Goal: Information Seeking & Learning: Learn about a topic

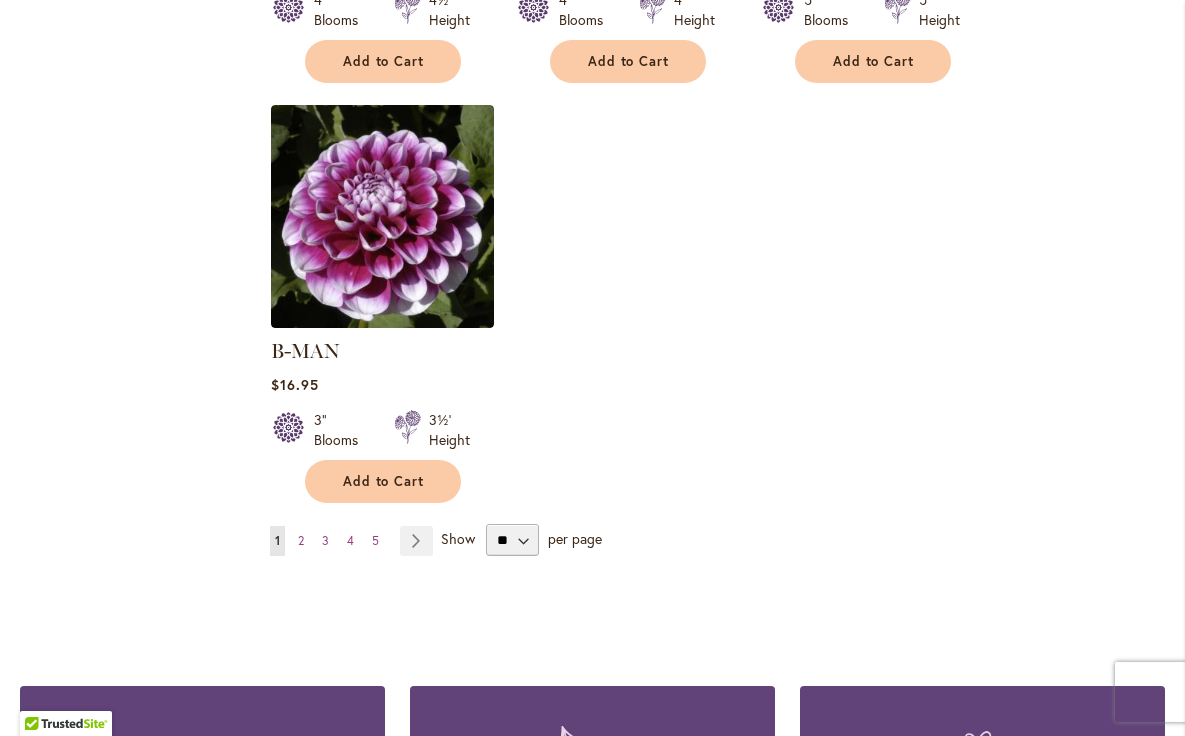
scroll to position [2481, 0]
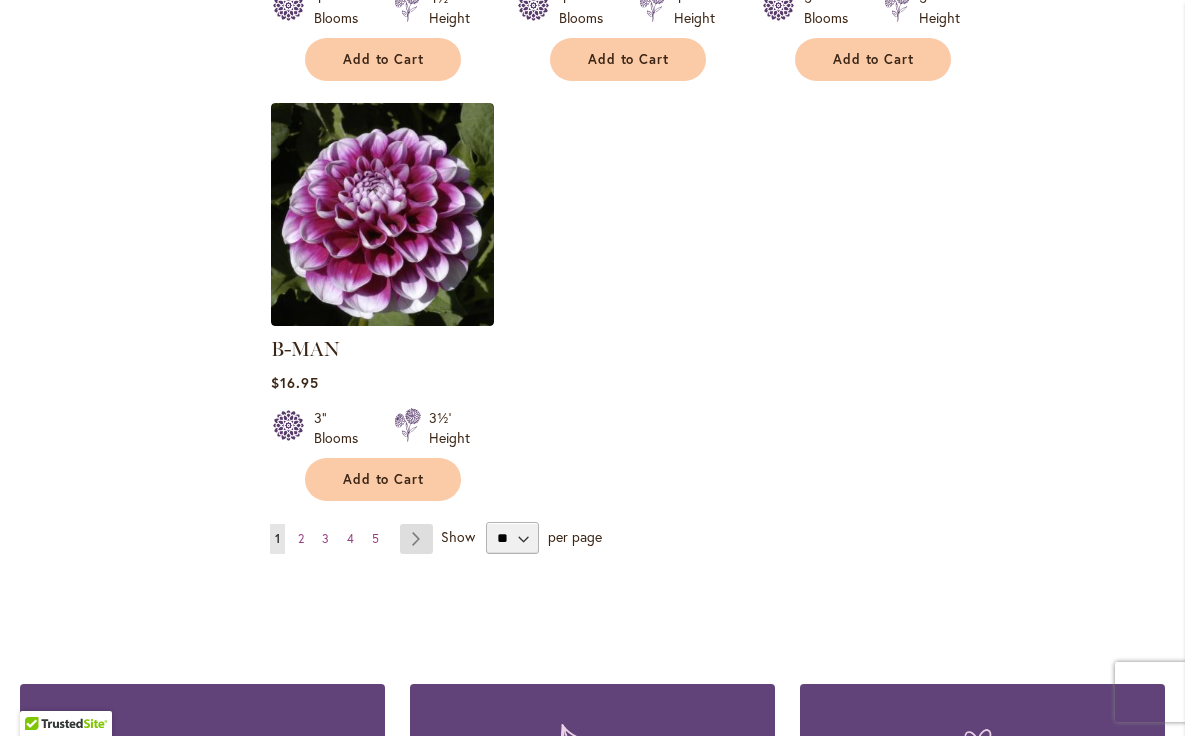
click at [413, 524] on link "Page Next" at bounding box center [416, 539] width 33 height 30
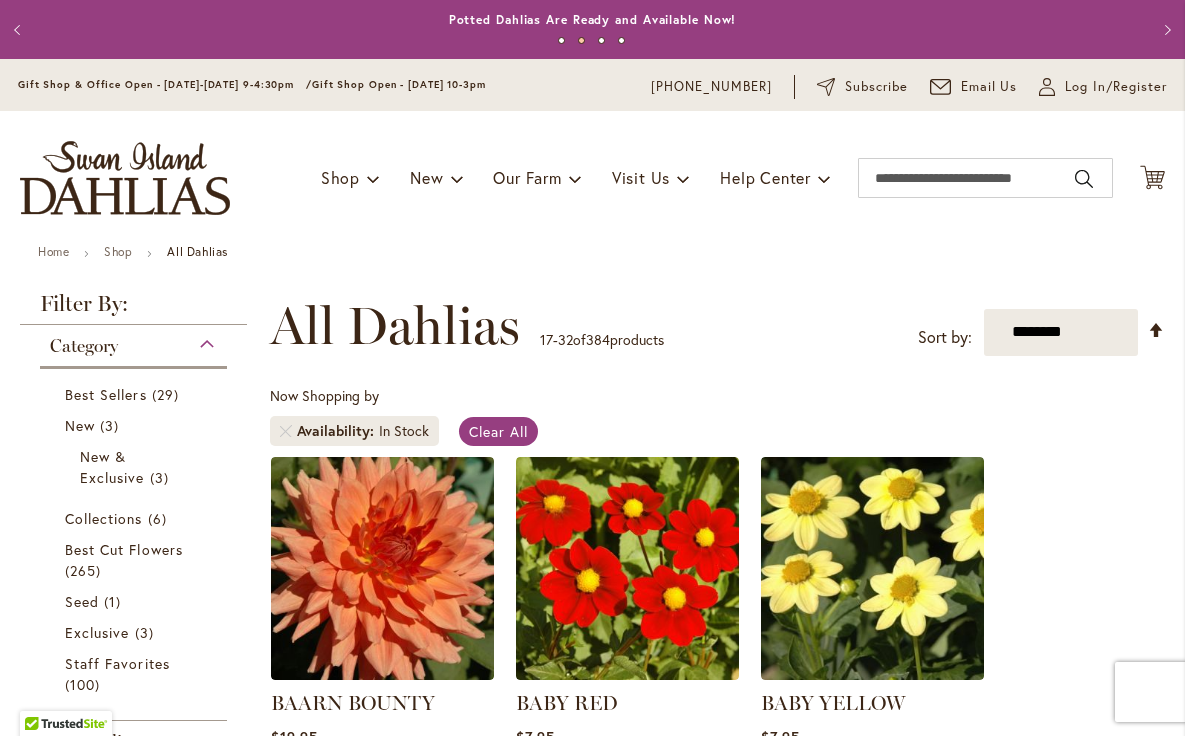
drag, startPoint x: 1033, startPoint y: 460, endPoint x: 1051, endPoint y: 589, distance: 130.2
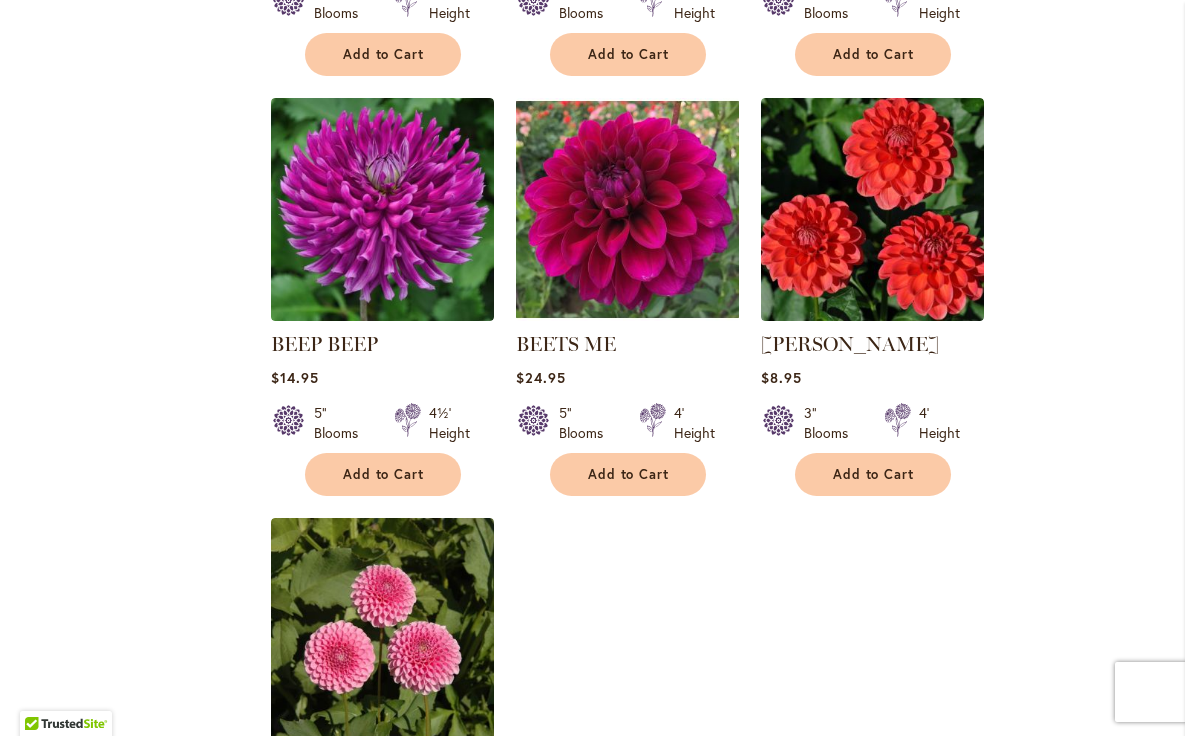
scroll to position [497, 0]
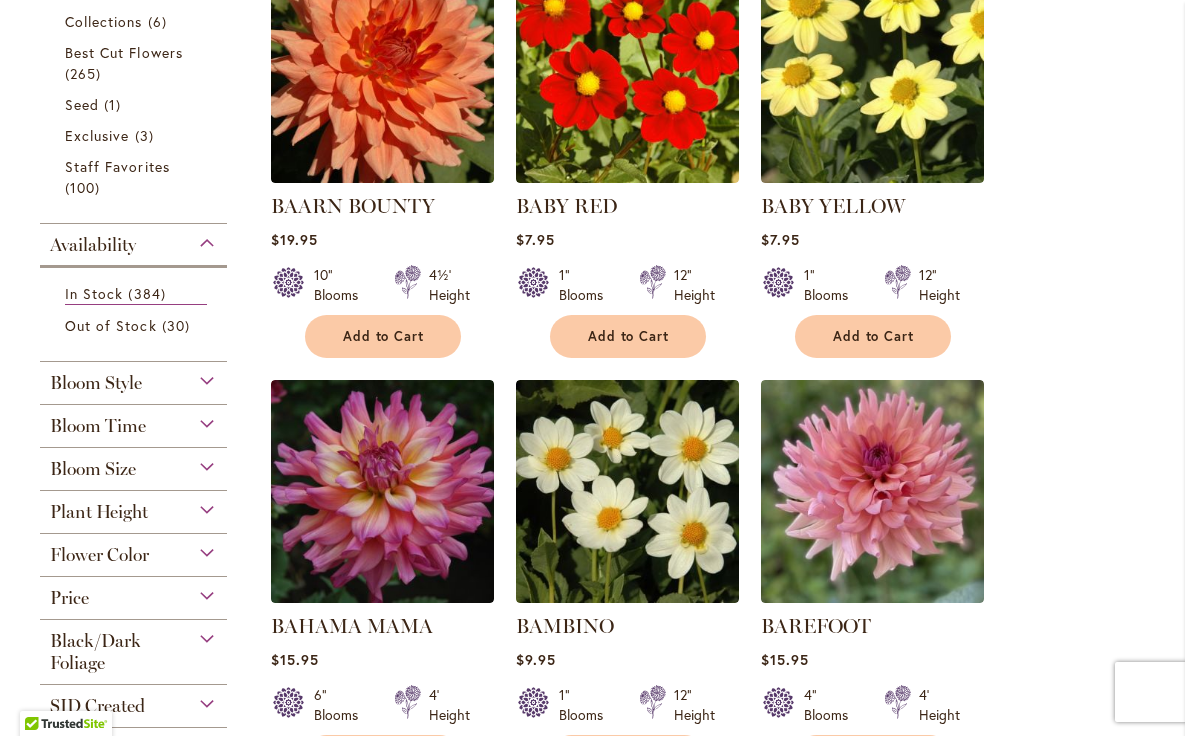
drag, startPoint x: 223, startPoint y: 345, endPoint x: 223, endPoint y: 380, distance: 35.0
click at [223, 380] on div "Category Best Sellers 29 items New 3 items New & Exclusive 3 items 6 265 1" at bounding box center [133, 278] width 227 height 900
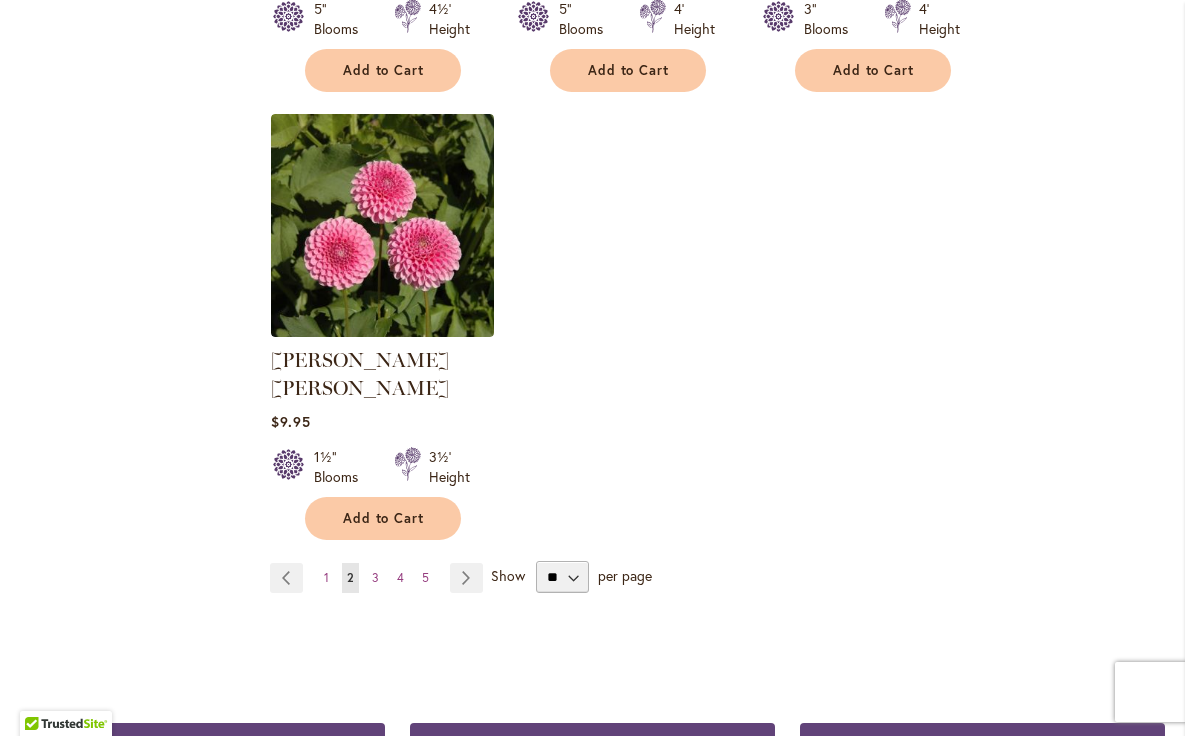
scroll to position [2521, 0]
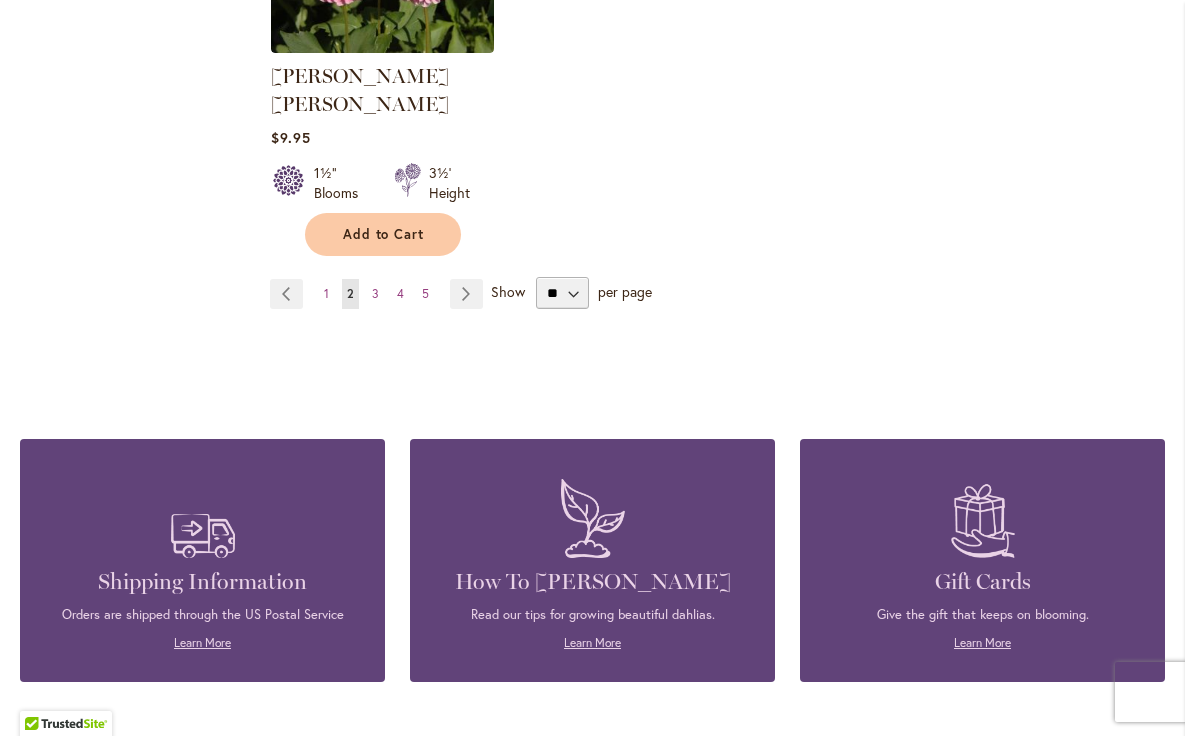
click at [234, 634] on p "Learn More" at bounding box center [202, 643] width 305 height 18
